Goal: Task Accomplishment & Management: Use online tool/utility

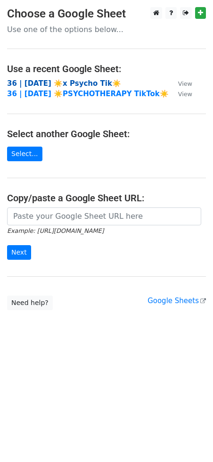
click at [40, 82] on strong "36 | [DATE] ☀️x Psycho Tik☀️" at bounding box center [64, 83] width 114 height 8
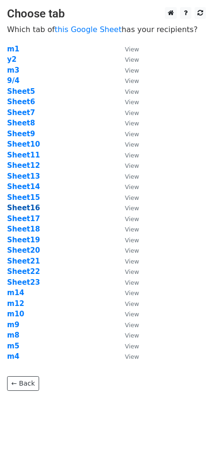
click at [25, 209] on strong "Sheet16" at bounding box center [23, 208] width 33 height 8
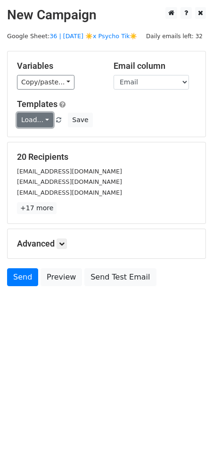
click at [38, 123] on link "Load..." at bounding box center [35, 120] width 36 height 15
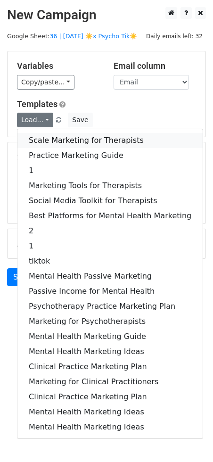
click at [50, 146] on link "Scale Marketing for Therapists" at bounding box center [109, 140] width 185 height 15
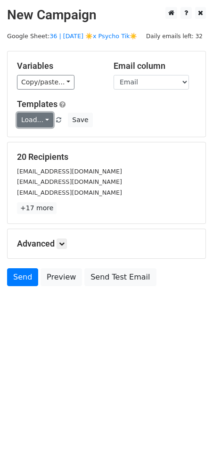
click at [34, 114] on link "Load..." at bounding box center [35, 120] width 36 height 15
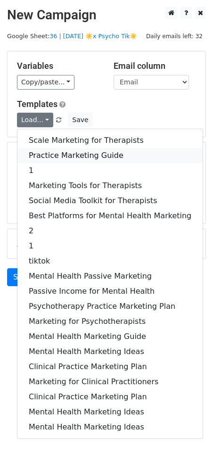
click at [47, 155] on link "Practice Marketing Guide" at bounding box center [109, 155] width 185 height 15
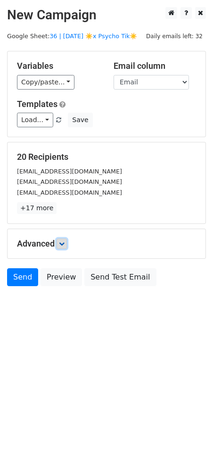
click at [63, 244] on icon at bounding box center [62, 244] width 6 height 6
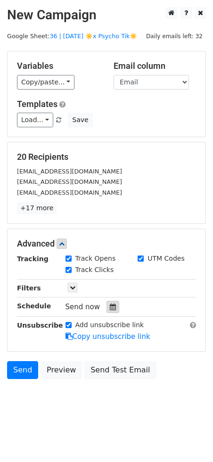
click at [111, 307] on icon at bounding box center [113, 307] width 6 height 7
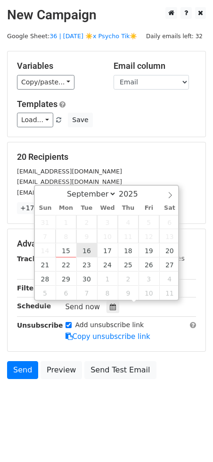
type input "2025-09-16 12:00"
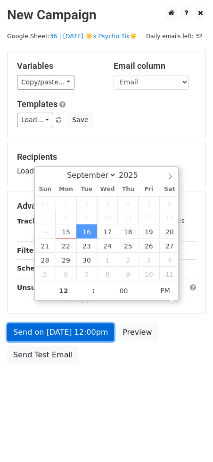
click at [83, 327] on link "Send on Sep 16 at 12:00pm" at bounding box center [60, 332] width 107 height 18
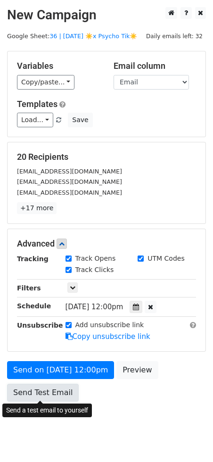
click at [59, 393] on link "Send Test Email" at bounding box center [43, 393] width 72 height 18
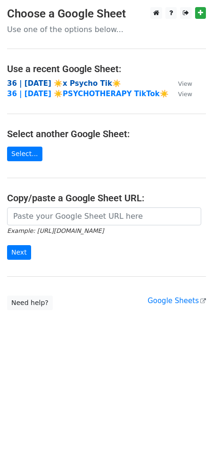
click at [76, 85] on strong "36 | [DATE] ☀️x Psycho Tik☀️" at bounding box center [64, 83] width 114 height 8
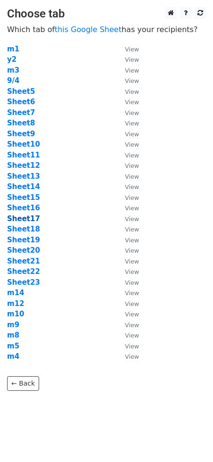
click at [30, 219] on strong "Sheet17" at bounding box center [23, 219] width 33 height 8
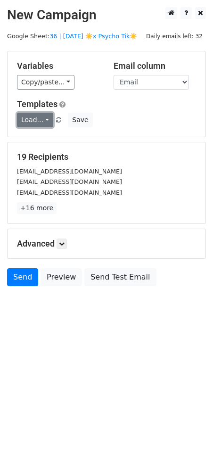
click at [28, 122] on link "Load..." at bounding box center [35, 120] width 36 height 15
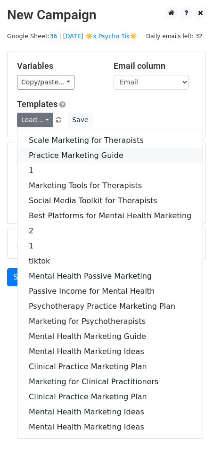
click at [37, 152] on link "Practice Marketing Guide" at bounding box center [109, 155] width 185 height 15
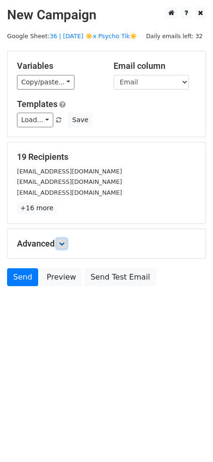
click at [65, 248] on link at bounding box center [62, 244] width 10 height 10
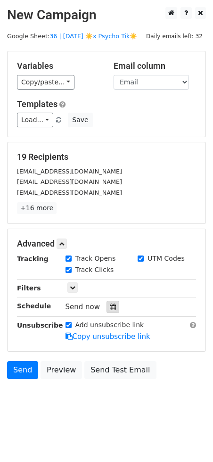
click at [107, 310] on div at bounding box center [113, 307] width 13 height 12
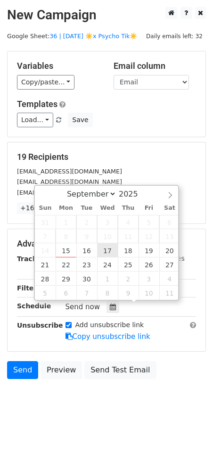
type input "[DATE] 12:00"
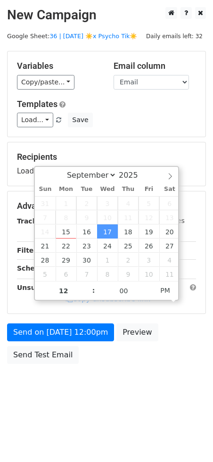
click at [75, 365] on div "Send on Sep 17 at 12:00pm Preview Send Test Email" at bounding box center [106, 345] width 213 height 45
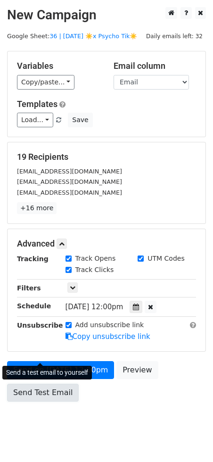
click at [51, 361] on div "Send on Sep 17 at 12:00pm Preview Send Test Email" at bounding box center [106, 383] width 213 height 45
click at [35, 389] on link "Send Test Email" at bounding box center [43, 393] width 72 height 18
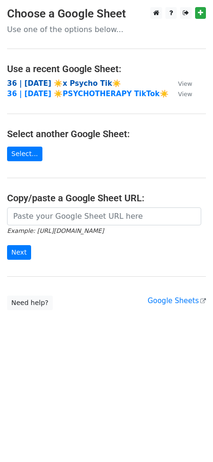
click at [77, 82] on strong "36 | [DATE] ☀️x Psycho Tik☀️" at bounding box center [64, 83] width 114 height 8
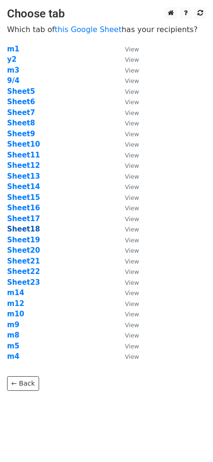
click at [23, 230] on strong "Sheet18" at bounding box center [23, 229] width 33 height 8
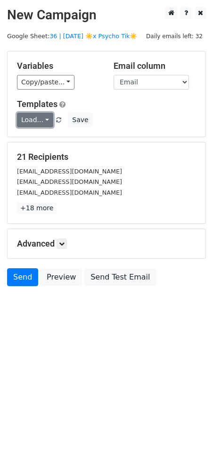
click at [30, 123] on link "Load..." at bounding box center [35, 120] width 36 height 15
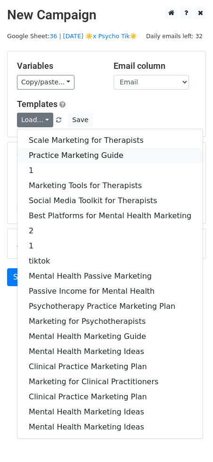
click at [62, 157] on link "Practice Marketing Guide" at bounding box center [109, 155] width 185 height 15
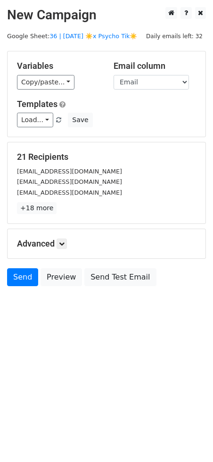
click at [65, 248] on div "Advanced Tracking Track Opens UTM Codes Track Clicks Filters Only include sprea…" at bounding box center [107, 243] width 198 height 29
click at [65, 241] on icon at bounding box center [62, 244] width 6 height 6
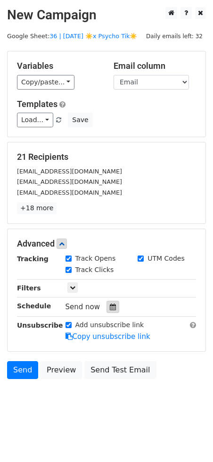
click at [110, 304] on icon at bounding box center [113, 307] width 6 height 7
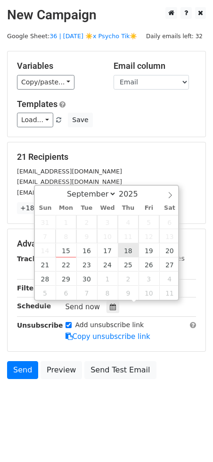
type input "2025-09-18 12:00"
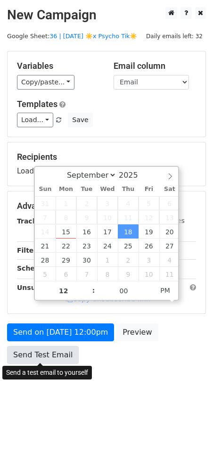
click at [50, 347] on link "Send Test Email" at bounding box center [43, 355] width 72 height 18
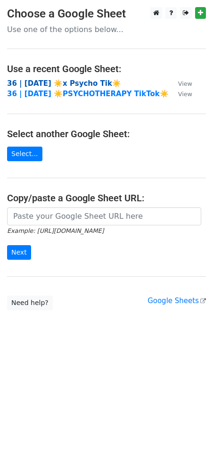
click at [65, 85] on strong "36 | SEPT 4 ☀️x Psycho Tik☀️" at bounding box center [64, 83] width 114 height 8
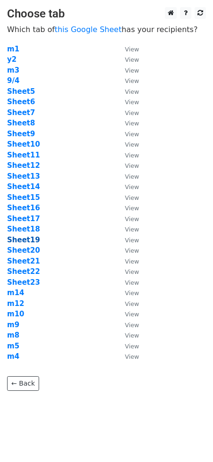
click at [29, 242] on strong "Sheet19" at bounding box center [23, 240] width 33 height 8
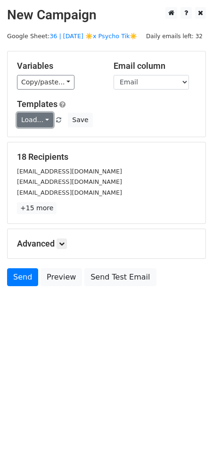
click at [25, 124] on link "Load..." at bounding box center [35, 120] width 36 height 15
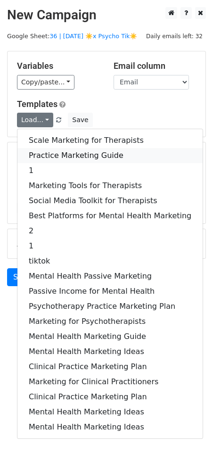
click at [50, 152] on link "Practice Marketing Guide" at bounding box center [109, 155] width 185 height 15
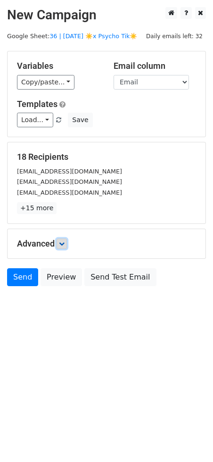
click at [61, 243] on icon at bounding box center [62, 244] width 6 height 6
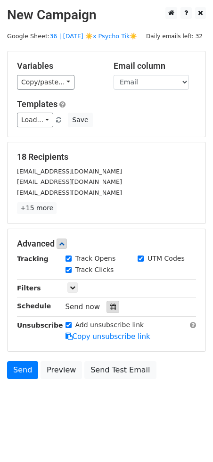
click at [108, 312] on div at bounding box center [113, 307] width 13 height 12
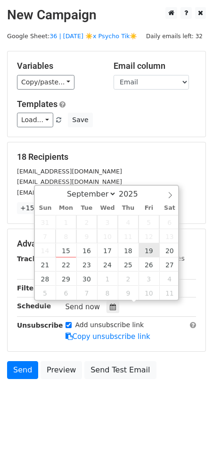
type input "2025-09-19 12:00"
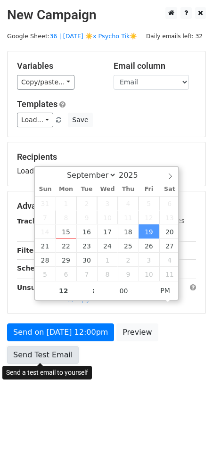
click at [63, 348] on link "Send Test Email" at bounding box center [43, 355] width 72 height 18
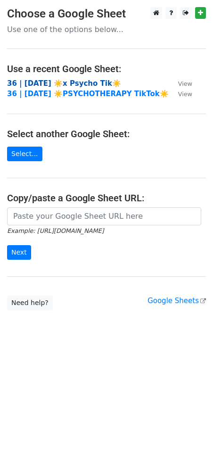
click at [67, 85] on strong "36 | [DATE] ☀️x Psycho Tik☀️" at bounding box center [64, 83] width 114 height 8
